Goal: Task Accomplishment & Management: Use online tool/utility

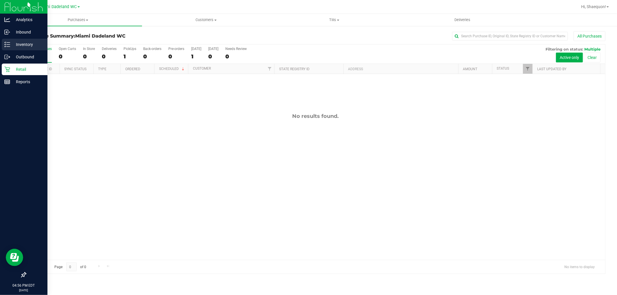
click at [25, 44] on p "Inventory" at bounding box center [27, 44] width 35 height 7
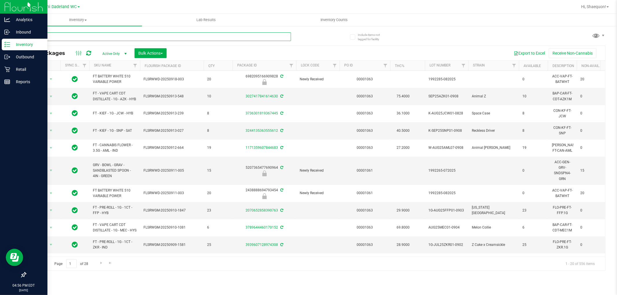
click at [139, 38] on input "text" at bounding box center [157, 36] width 265 height 9
type input "1001430"
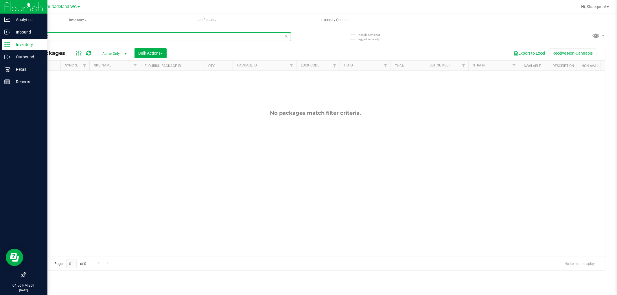
drag, startPoint x: 73, startPoint y: 36, endPoint x: 19, endPoint y: 36, distance: 53.2
click at [19, 36] on div "Include items not tagged for facility 1001430 All Packages Active Only Active O…" at bounding box center [315, 113] width 603 height 176
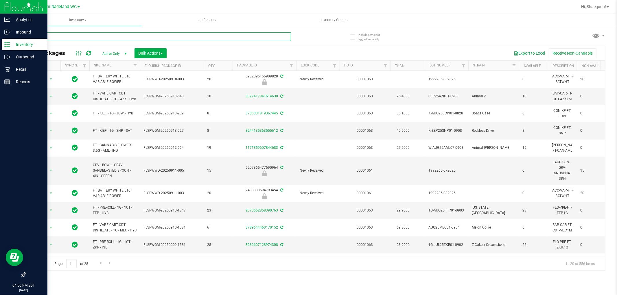
type input "1001430"
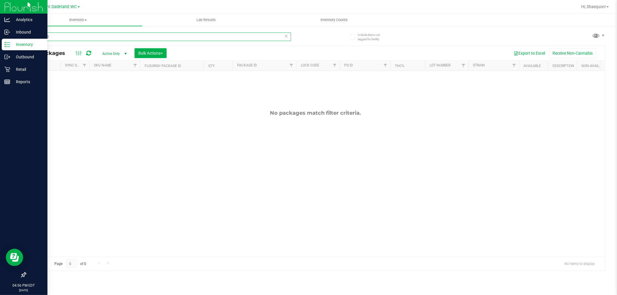
drag, startPoint x: 61, startPoint y: 40, endPoint x: 27, endPoint y: 34, distance: 34.6
click at [27, 34] on input "1001430" at bounding box center [157, 36] width 265 height 9
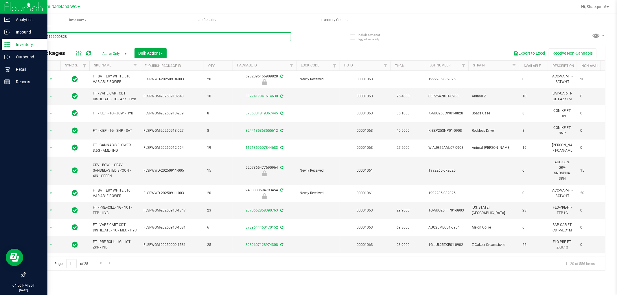
type input "6982095166909828"
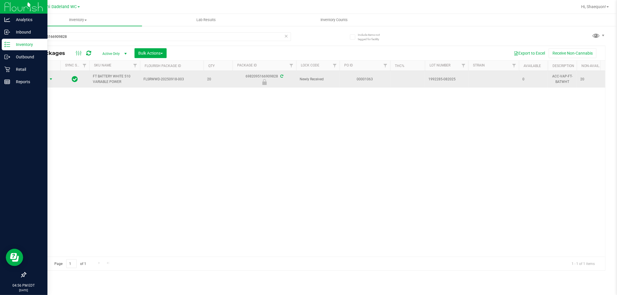
click at [51, 78] on span "select" at bounding box center [51, 79] width 5 height 5
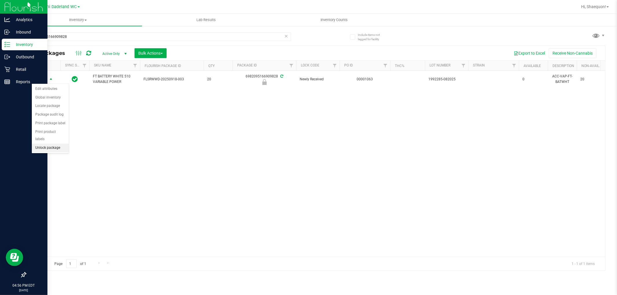
click at [53, 146] on li "Unlock package" at bounding box center [50, 148] width 37 height 9
